Goal: Information Seeking & Learning: Learn about a topic

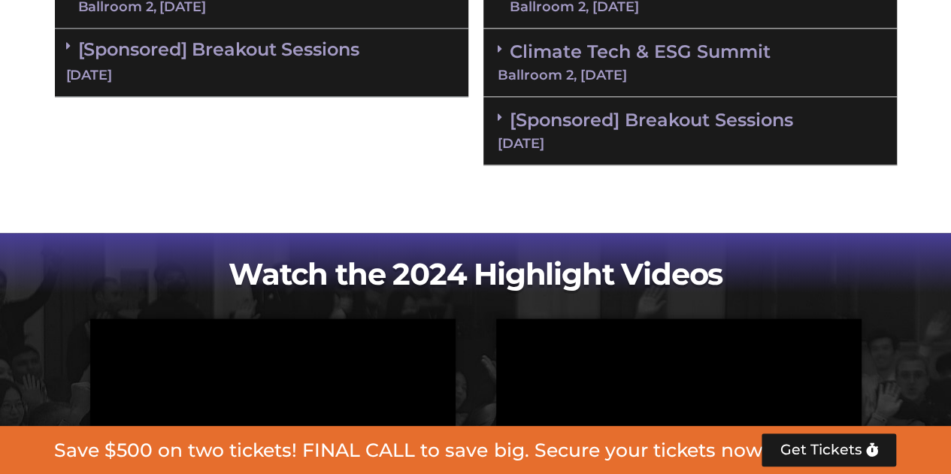
scroll to position [1128, 0]
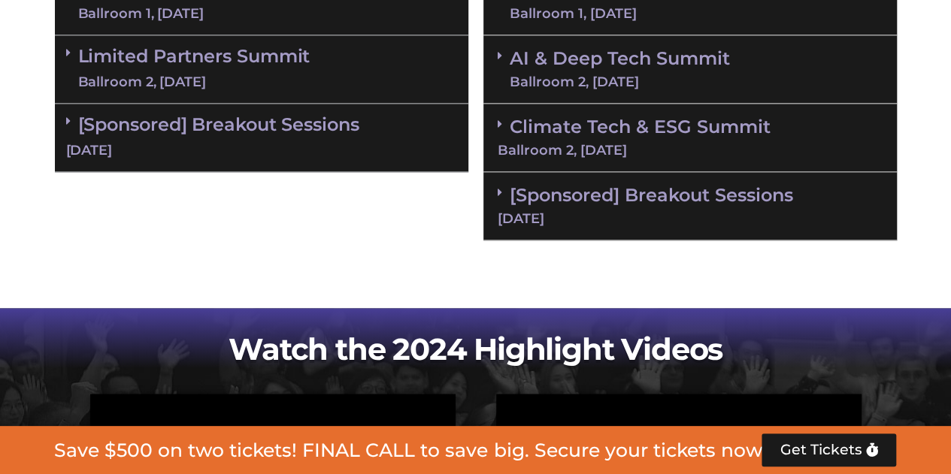
click at [508, 201] on div "[Sponsored] Breakout Sessions [DATE]" at bounding box center [689, 206] width 413 height 68
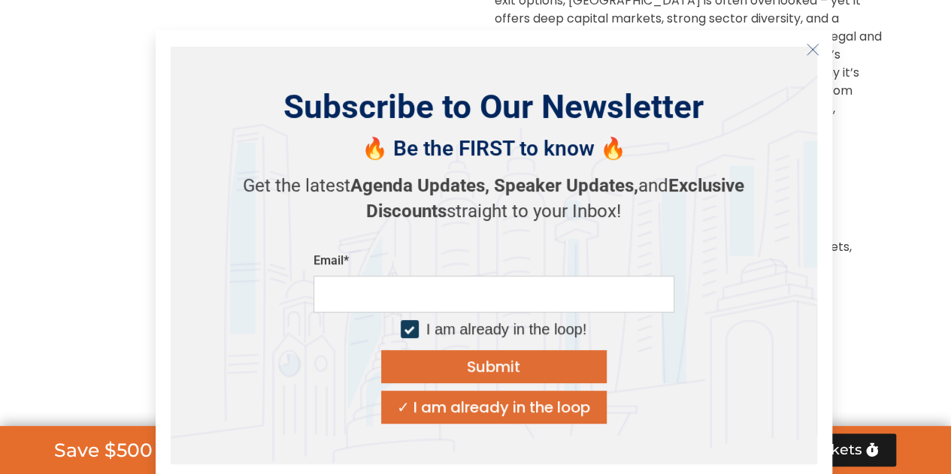
scroll to position [1503, 0]
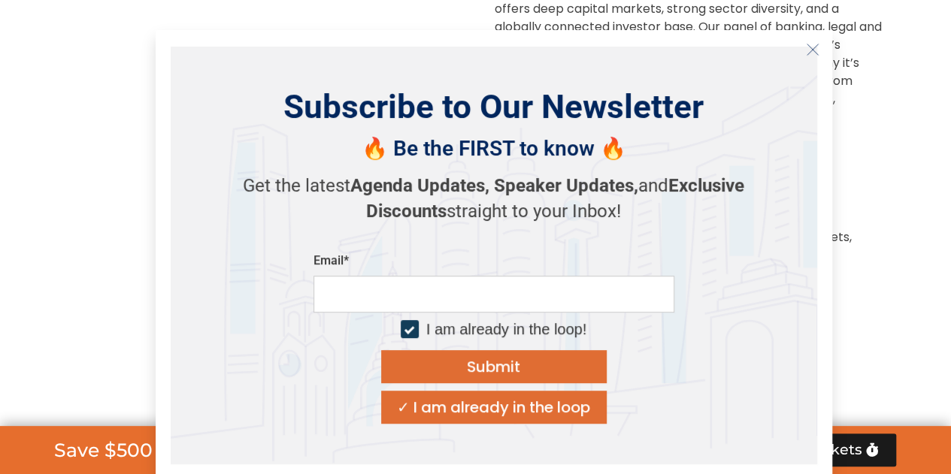
click at [822, 47] on button "Close" at bounding box center [813, 50] width 24 height 24
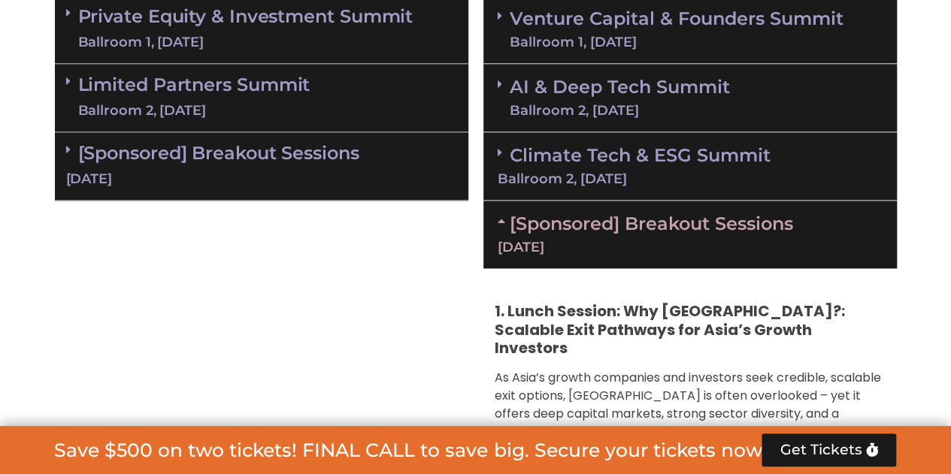
scroll to position [1052, 0]
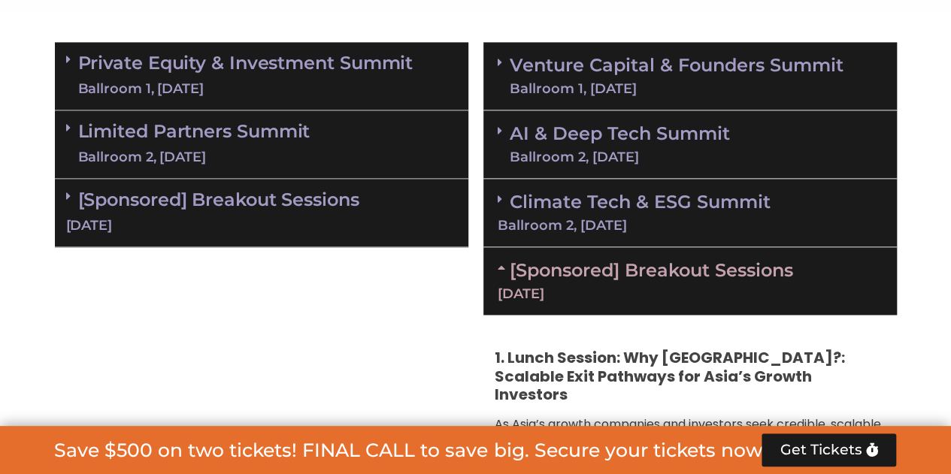
click at [517, 59] on link "Venture Capital & Founders​ Summit Ballroom 1, [DATE]" at bounding box center [677, 75] width 334 height 39
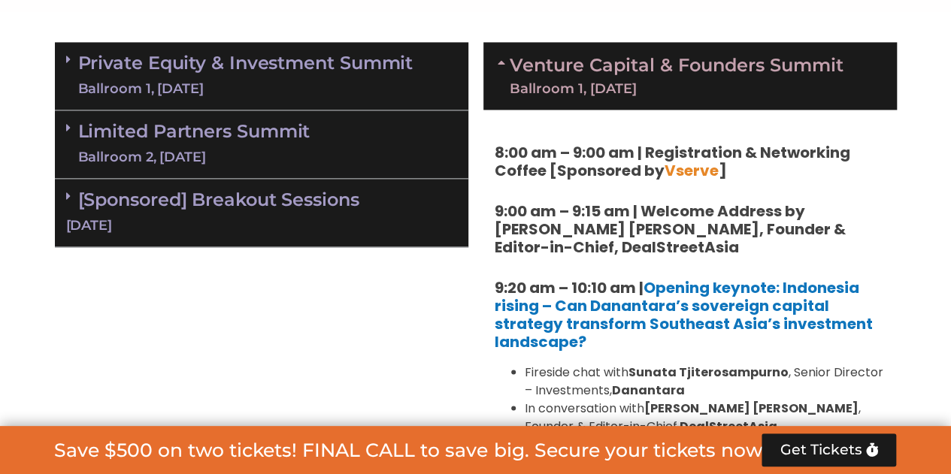
click at [250, 78] on link "Private Equity & Investment Summit Ballroom 1, [DATE]" at bounding box center [245, 75] width 335 height 45
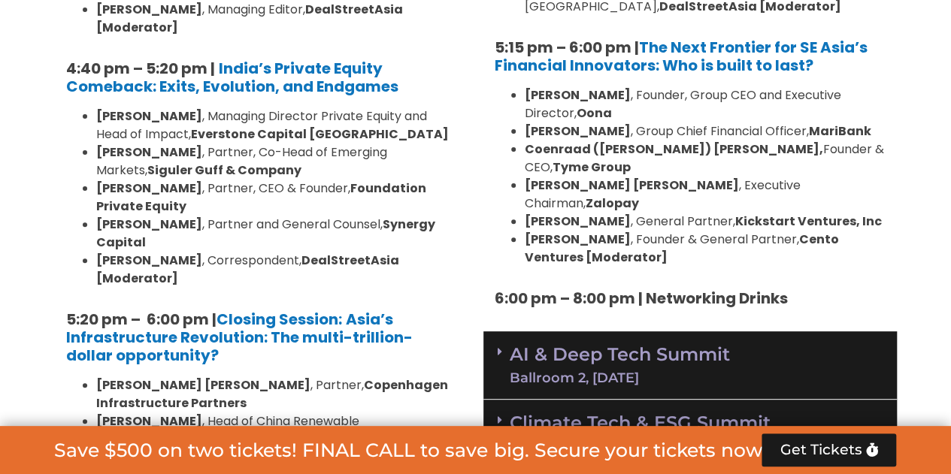
scroll to position [3007, 0]
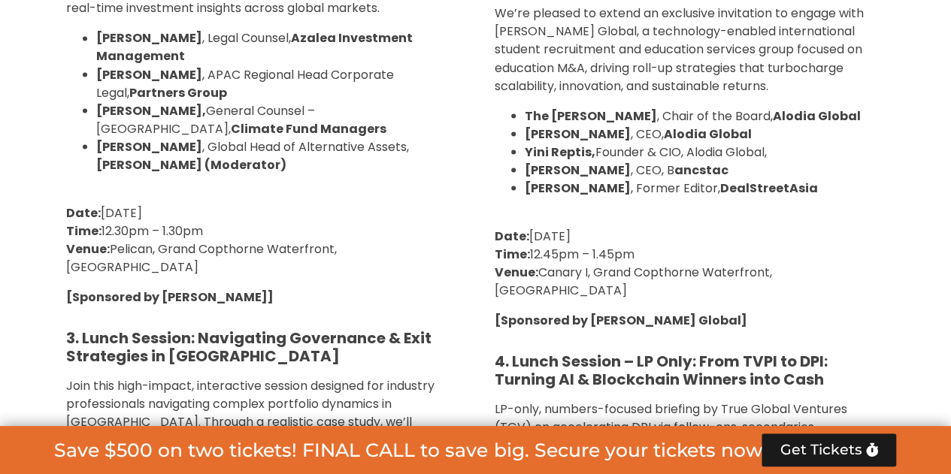
scroll to position [4210, 0]
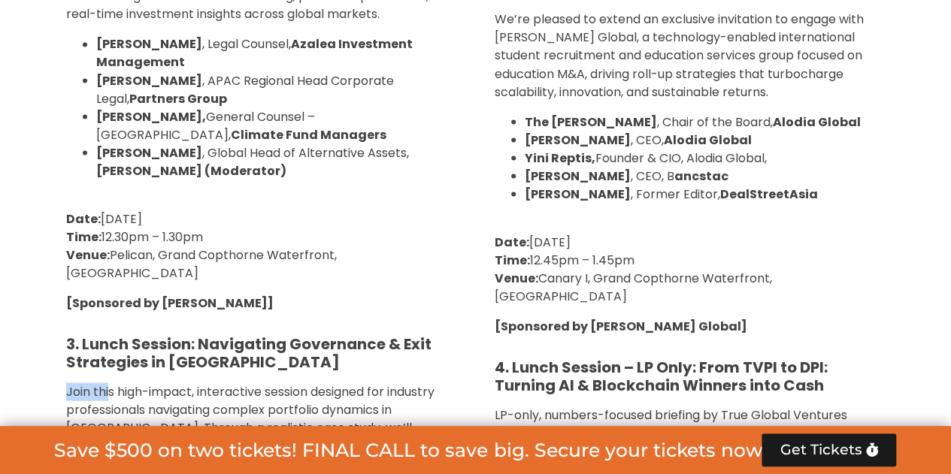
drag, startPoint x: 62, startPoint y: 117, endPoint x: 109, endPoint y: 120, distance: 47.5
click at [109, 120] on div "1. Breakfast Session: Reimagining VC in SEA: Investing in Women-Led and Gender-…" at bounding box center [261, 169] width 413 height 1414
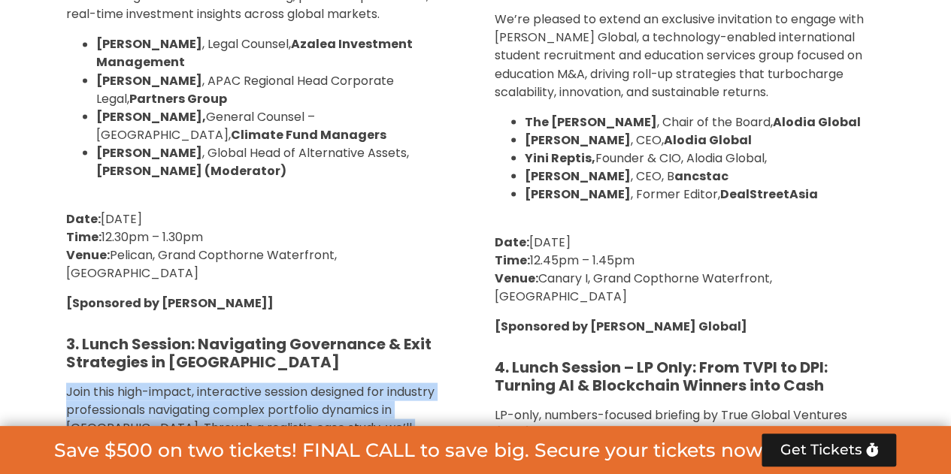
drag, startPoint x: 366, startPoint y: 236, endPoint x: 65, endPoint y: 126, distance: 320.3
click at [66, 383] on p "Join this high-impact, interactive session designed for industry professionals …" at bounding box center [261, 455] width 391 height 144
copy span "Join this high-impact, interactive session designed for industry professionals …"
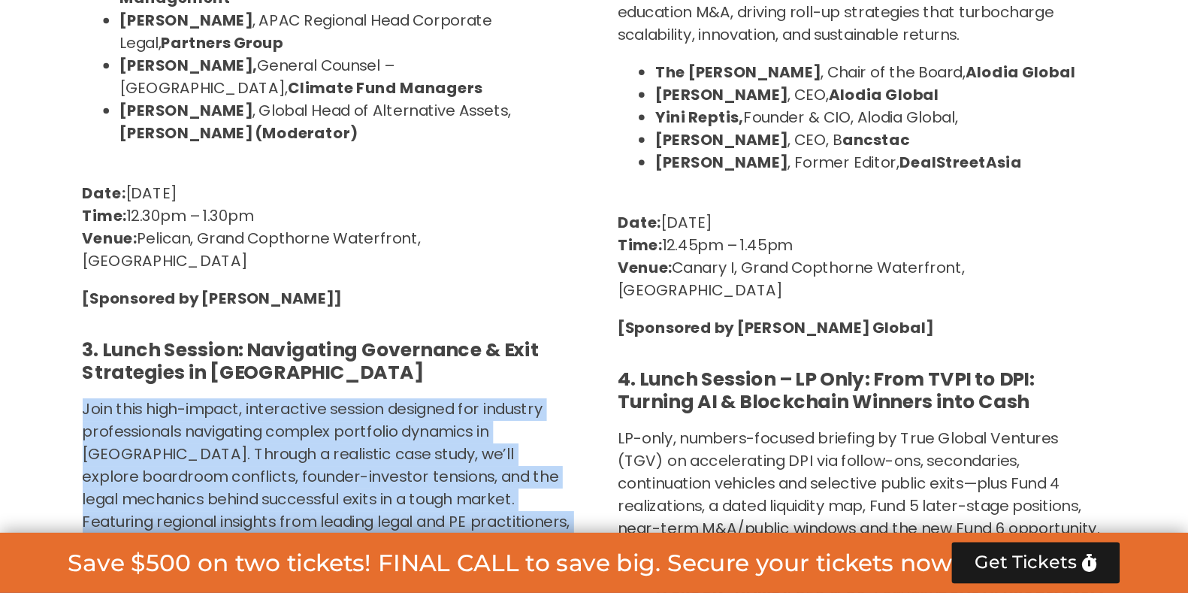
scroll to position [4285, 0]
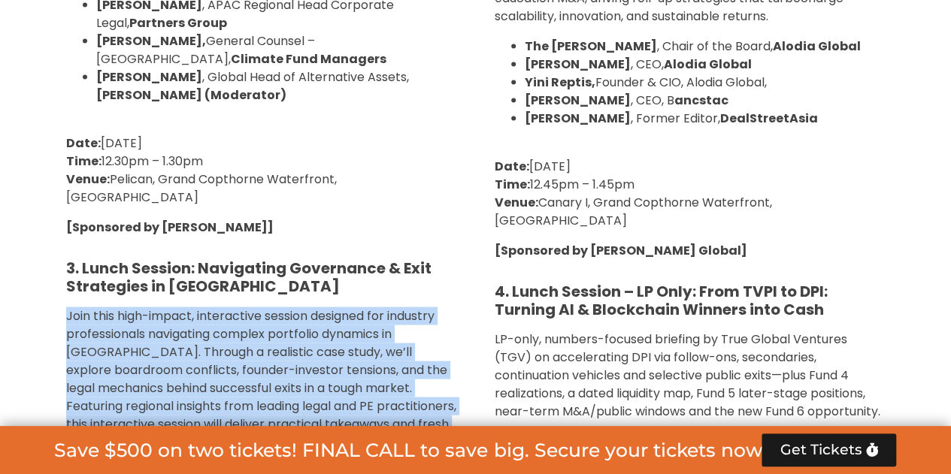
click at [263, 307] on span "Join this high-impact, interactive session designed for industry professionals …" at bounding box center [261, 379] width 390 height 144
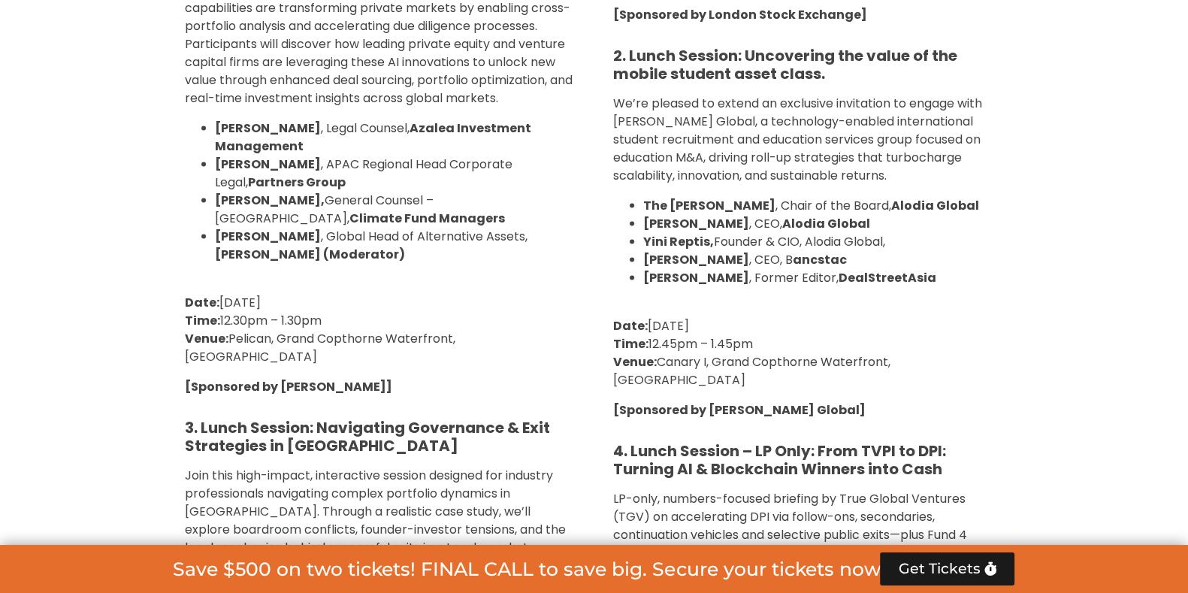
scroll to position [4097, 0]
